Goal: Task Accomplishment & Management: Manage account settings

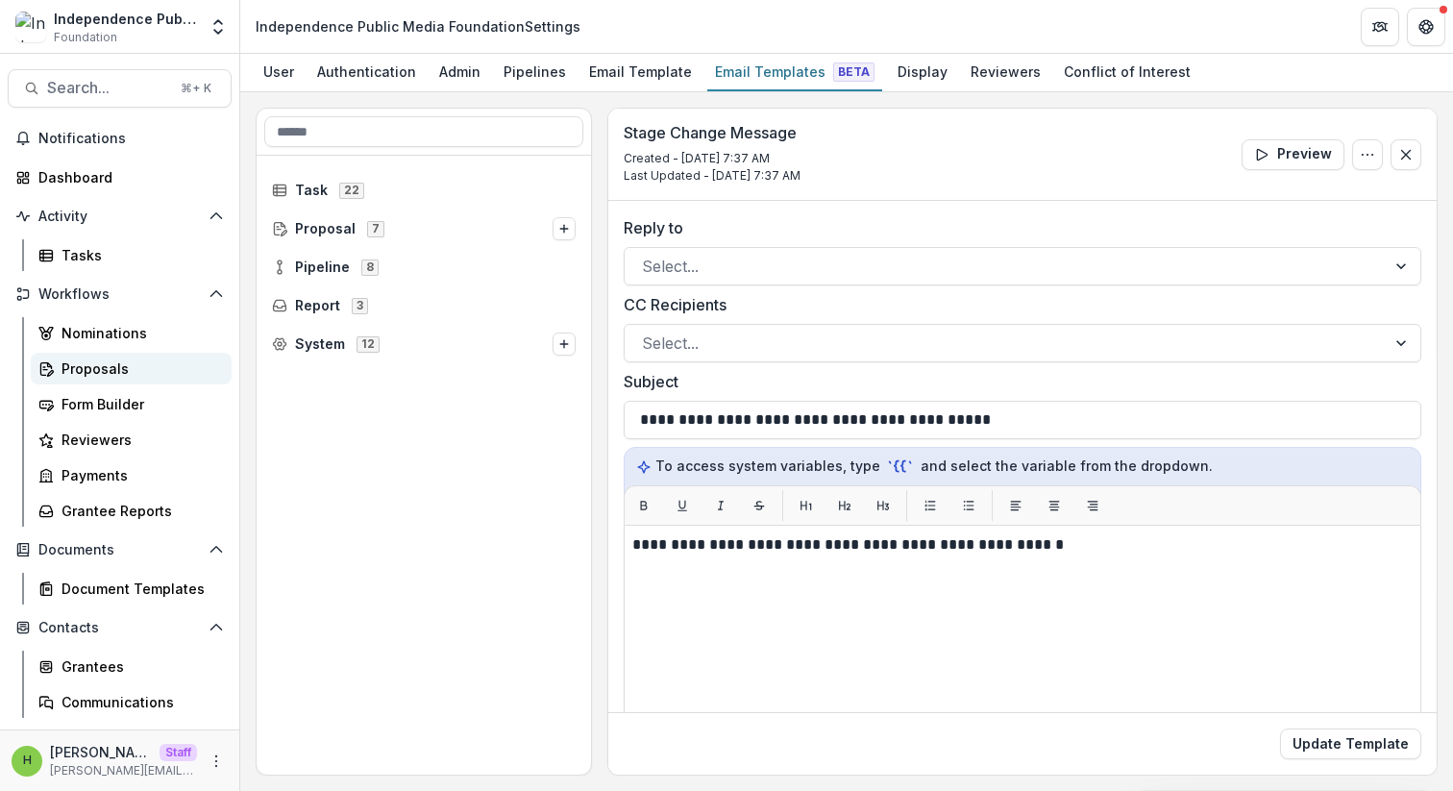
click at [120, 374] on div "Proposals" at bounding box center [138, 368] width 155 height 20
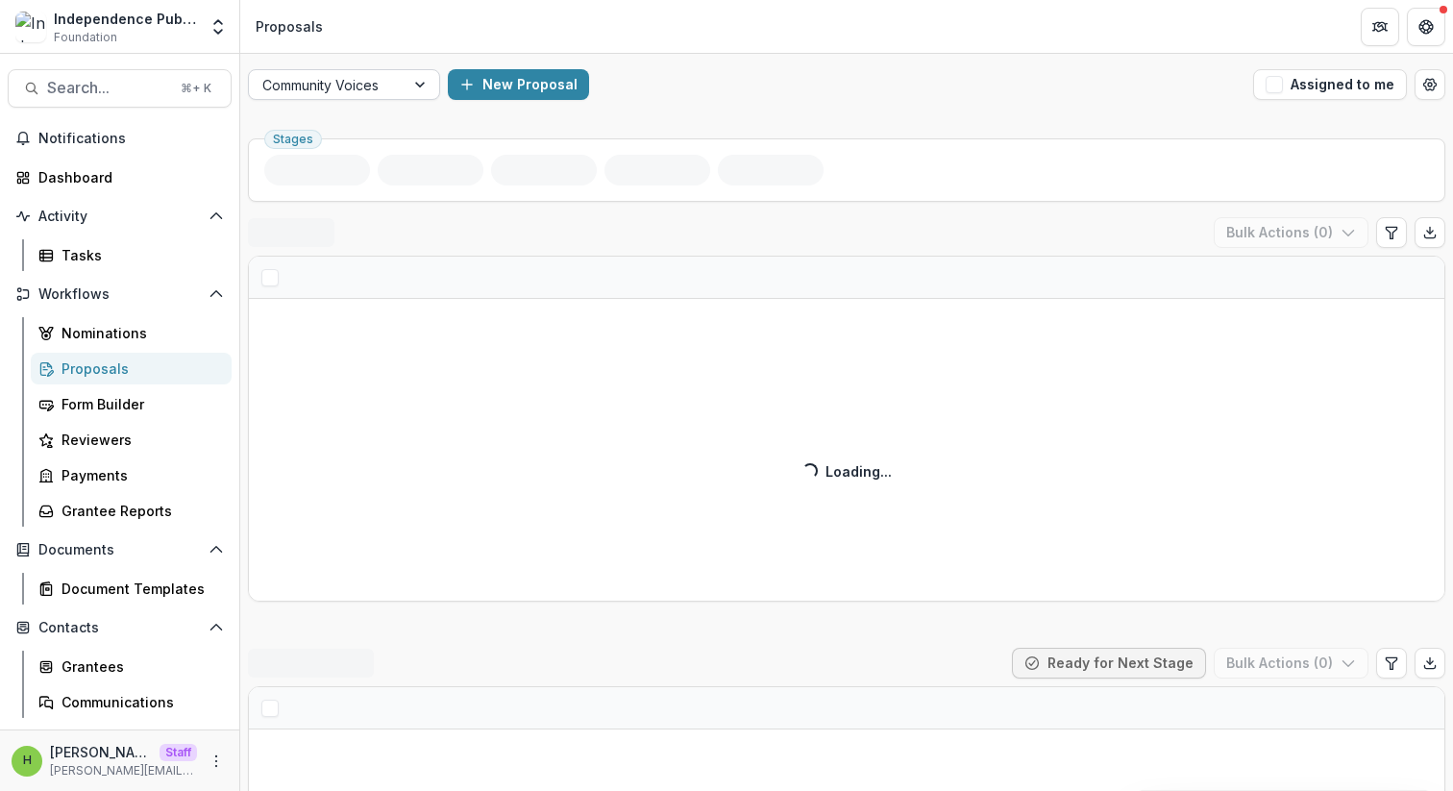
click at [381, 90] on div at bounding box center [326, 85] width 129 height 24
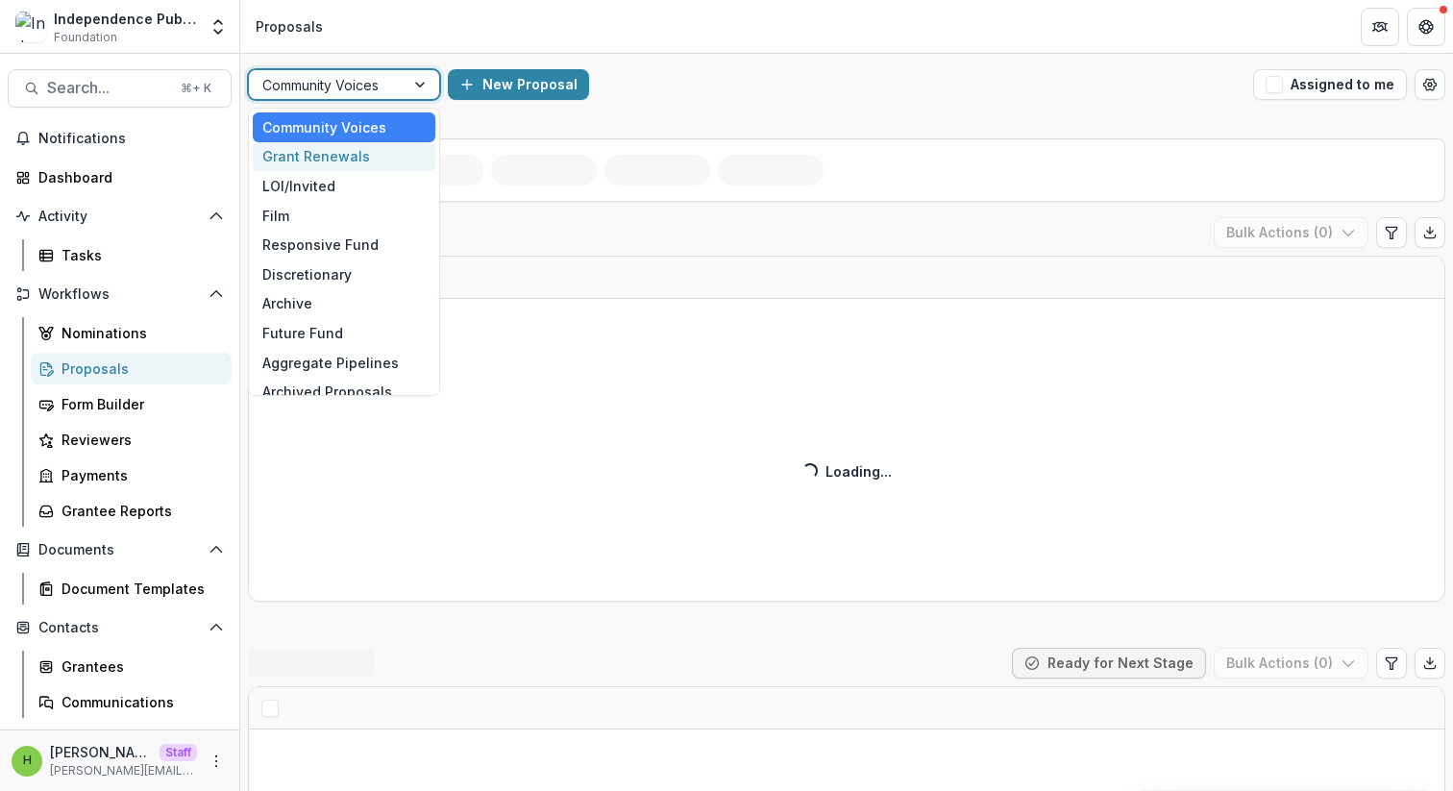
click at [362, 161] on div "Grant Renewals" at bounding box center [344, 157] width 183 height 30
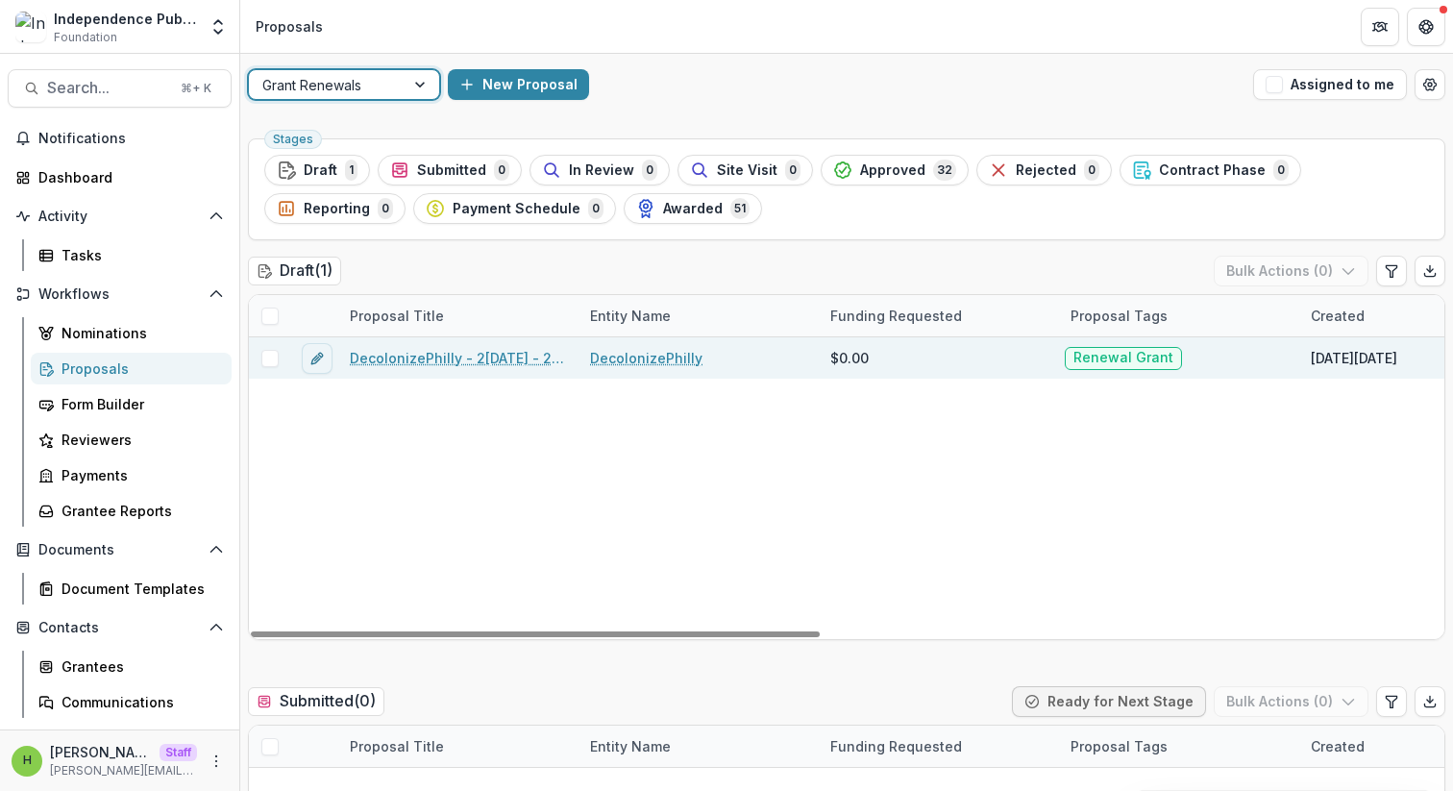
click at [271, 359] on span at bounding box center [269, 358] width 17 height 17
click at [1319, 257] on button "Bulk Actions ( 1 )" at bounding box center [1292, 271] width 151 height 31
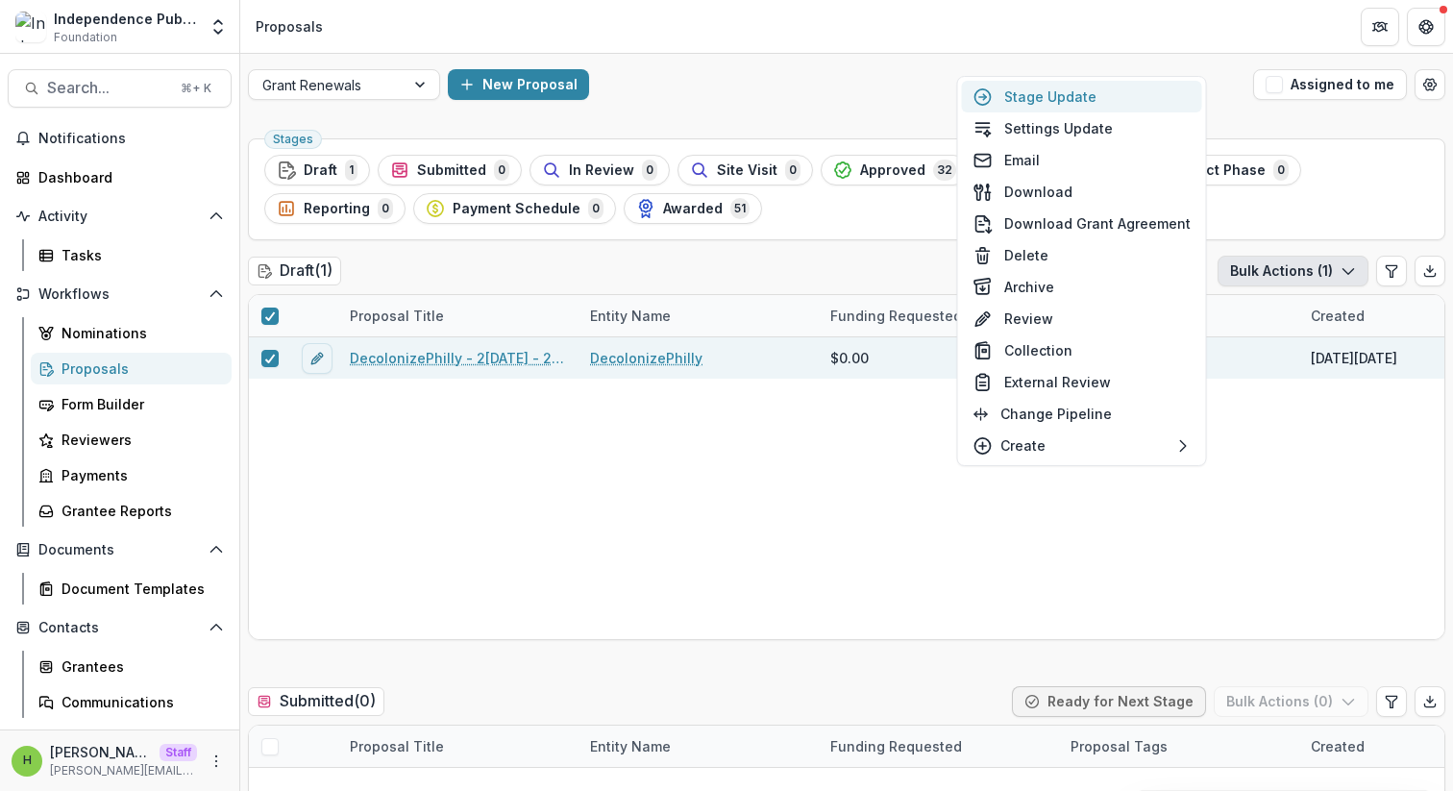
click at [1062, 90] on button "Stage Update" at bounding box center [1082, 97] width 240 height 32
select select "*****"
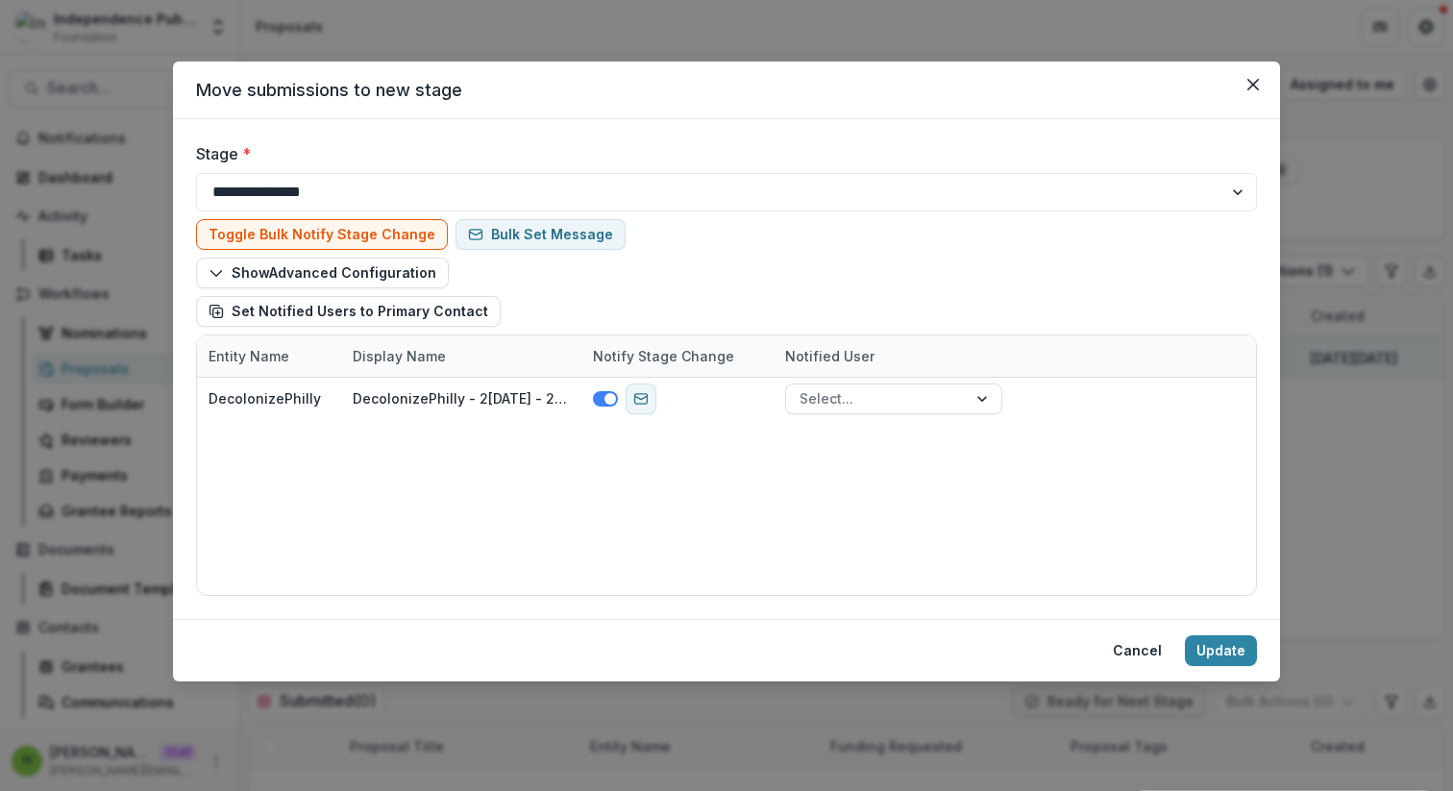
click at [641, 360] on div "Notify Stage Change" at bounding box center [663, 356] width 164 height 20
click at [678, 478] on div "DecolonizePhilly DecolonizePhilly - 2[DATE] - 2[DATE] IPMF Renewal Application …" at bounding box center [726, 486] width 1059 height 217
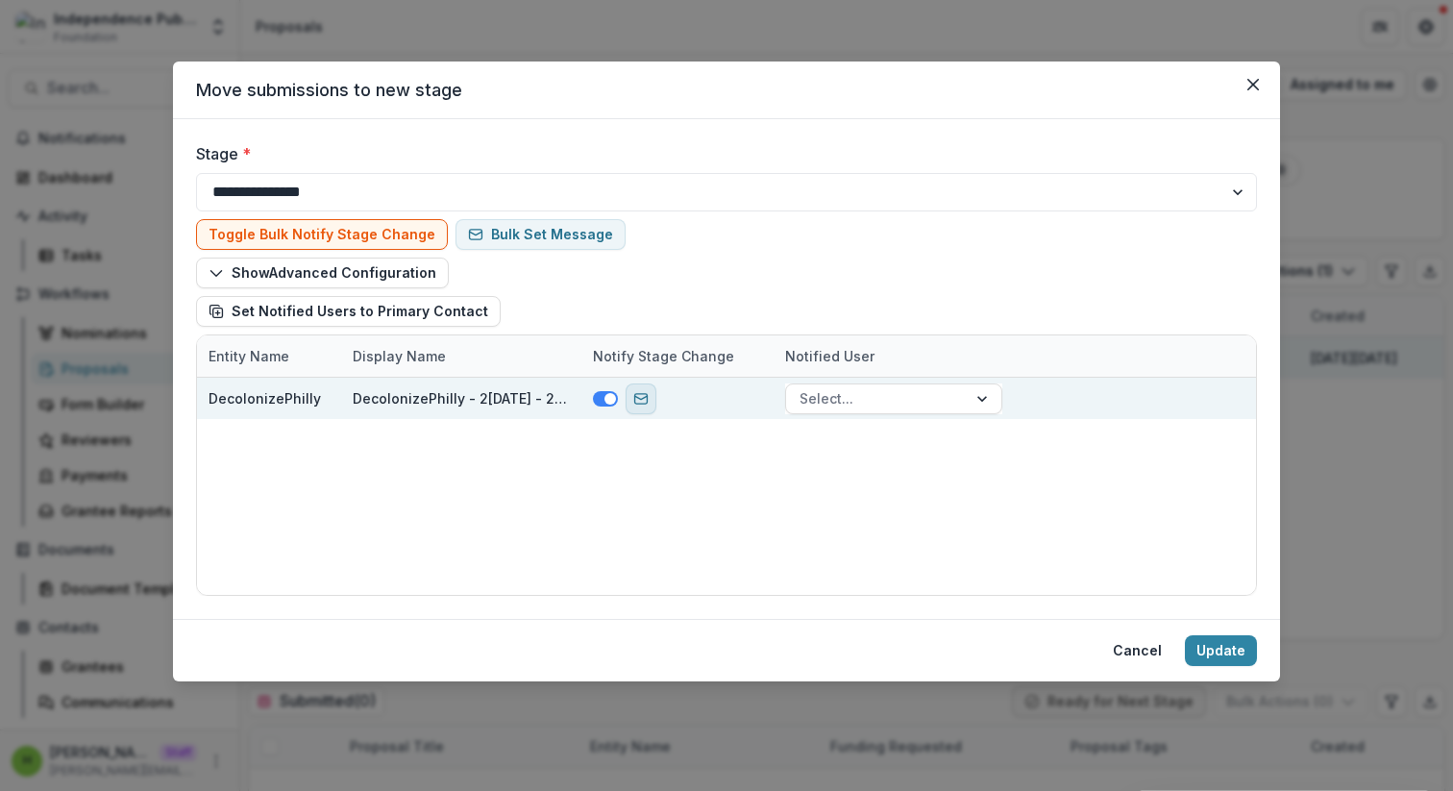
click at [629, 402] on button "send-email" at bounding box center [640, 398] width 31 height 31
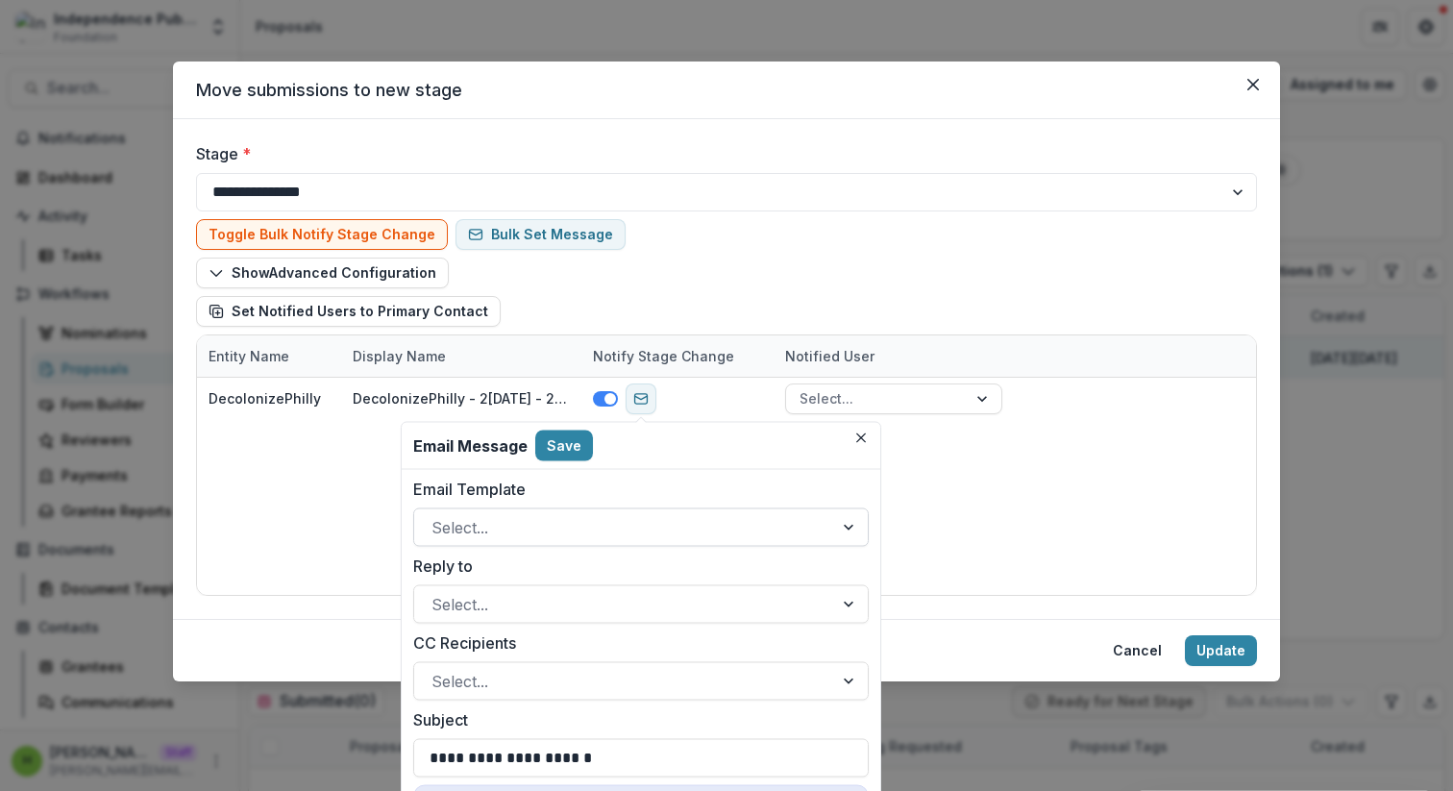
click at [656, 538] on div at bounding box center [623, 527] width 384 height 27
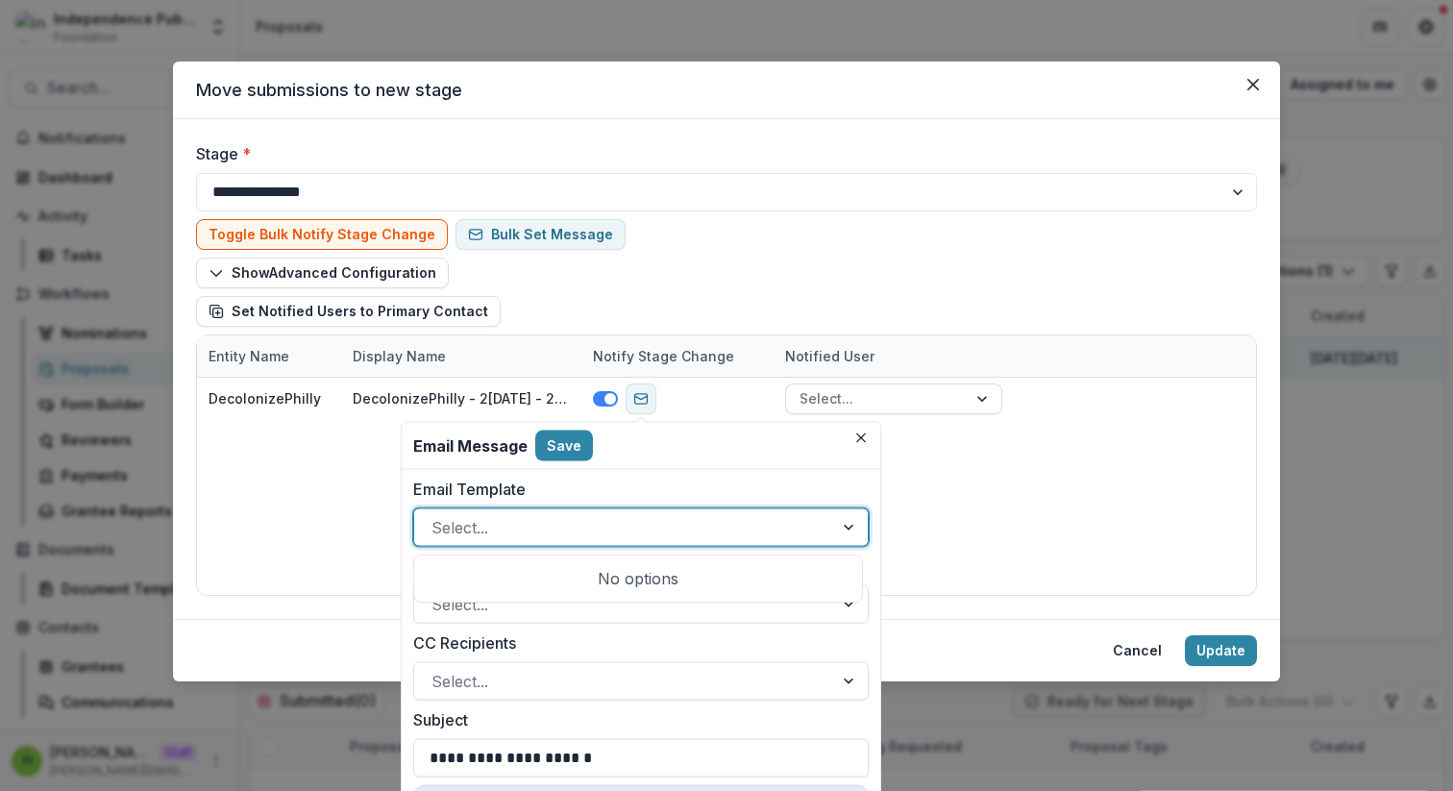
click at [656, 538] on div at bounding box center [623, 527] width 384 height 27
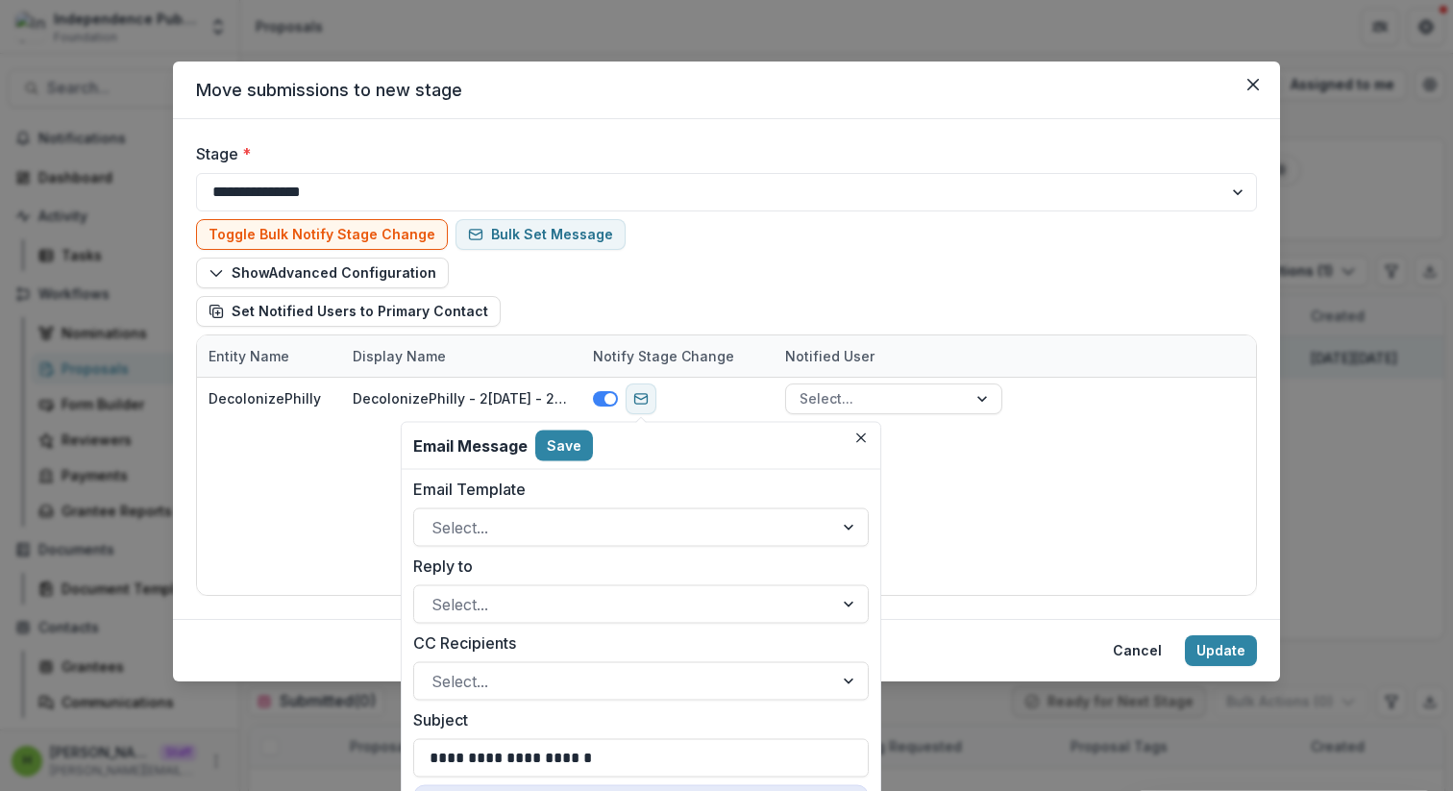
click at [746, 502] on div "Email Template Select..." at bounding box center [640, 511] width 455 height 69
click at [866, 436] on button "Close" at bounding box center [860, 438] width 23 height 23
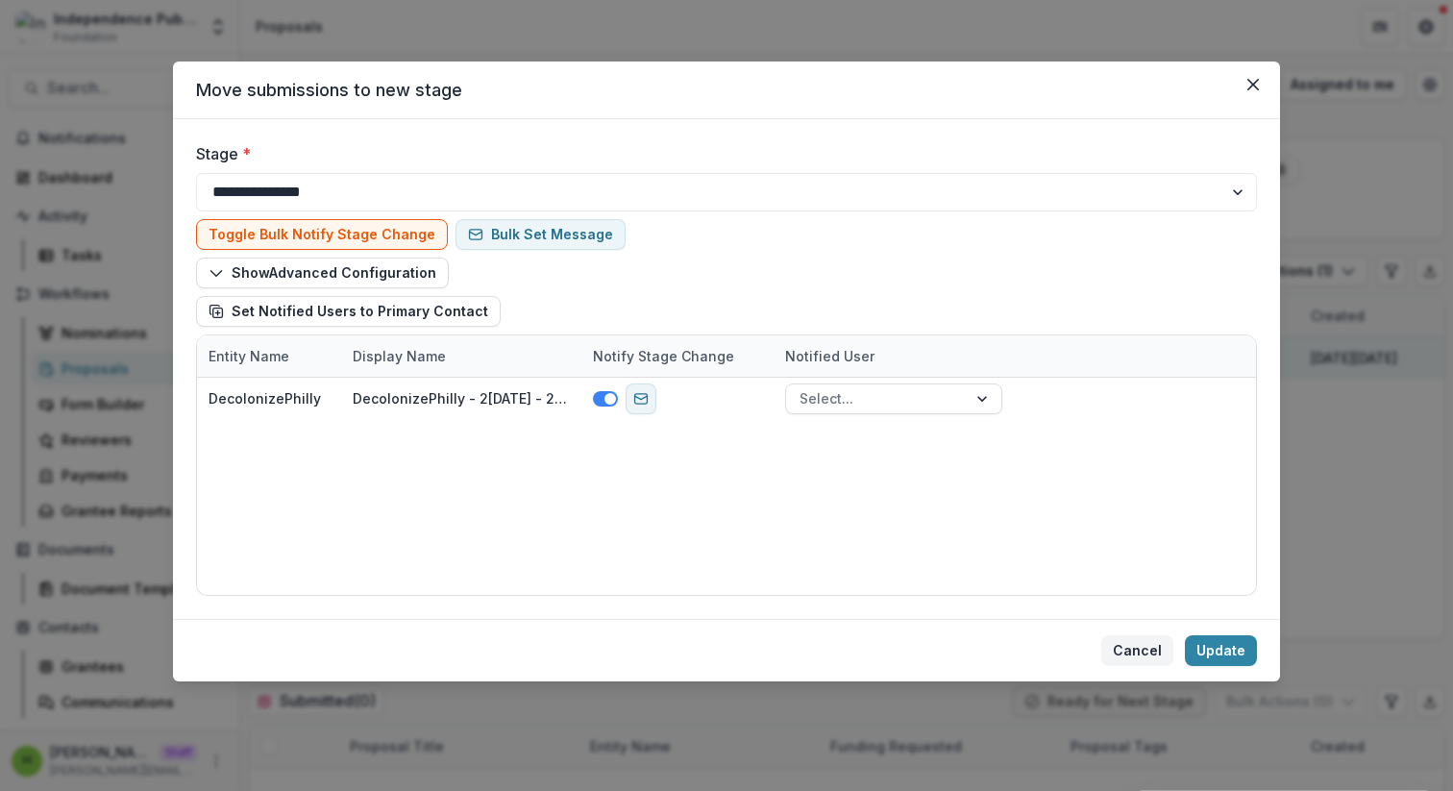
click at [1138, 647] on button "Cancel" at bounding box center [1137, 650] width 72 height 31
